Goal: Find specific page/section: Find specific page/section

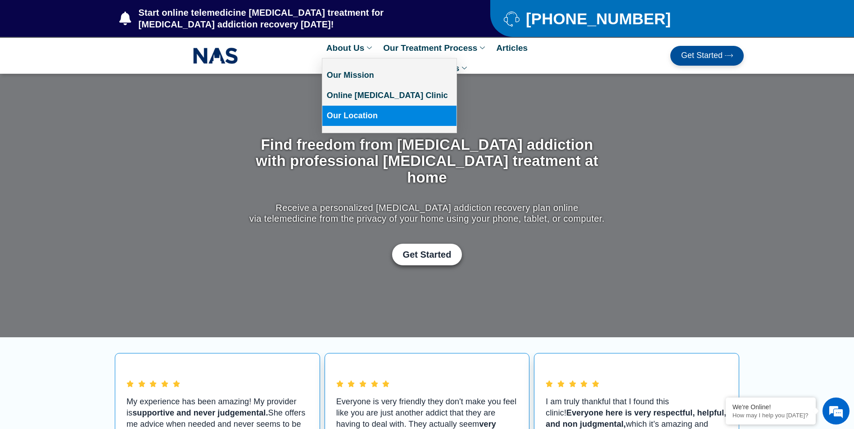
click at [359, 111] on link "Our Location" at bounding box center [389, 116] width 134 height 20
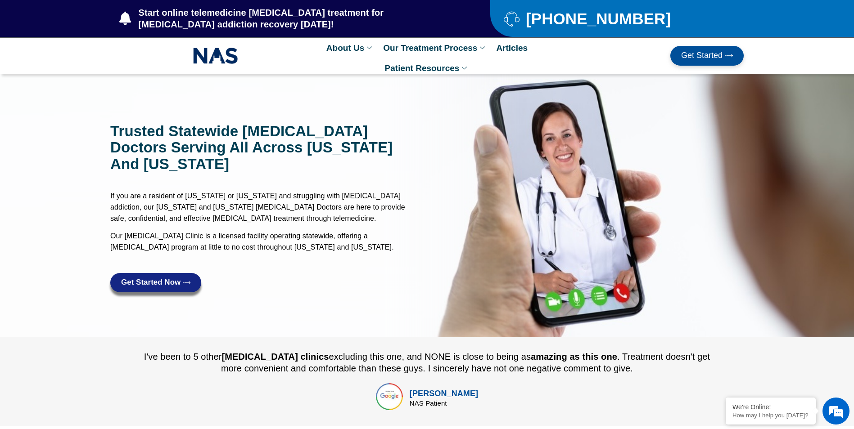
click at [218, 386] on div "Heather B NAS Patient" at bounding box center [427, 398] width 570 height 30
